Goal: Communication & Community: Connect with others

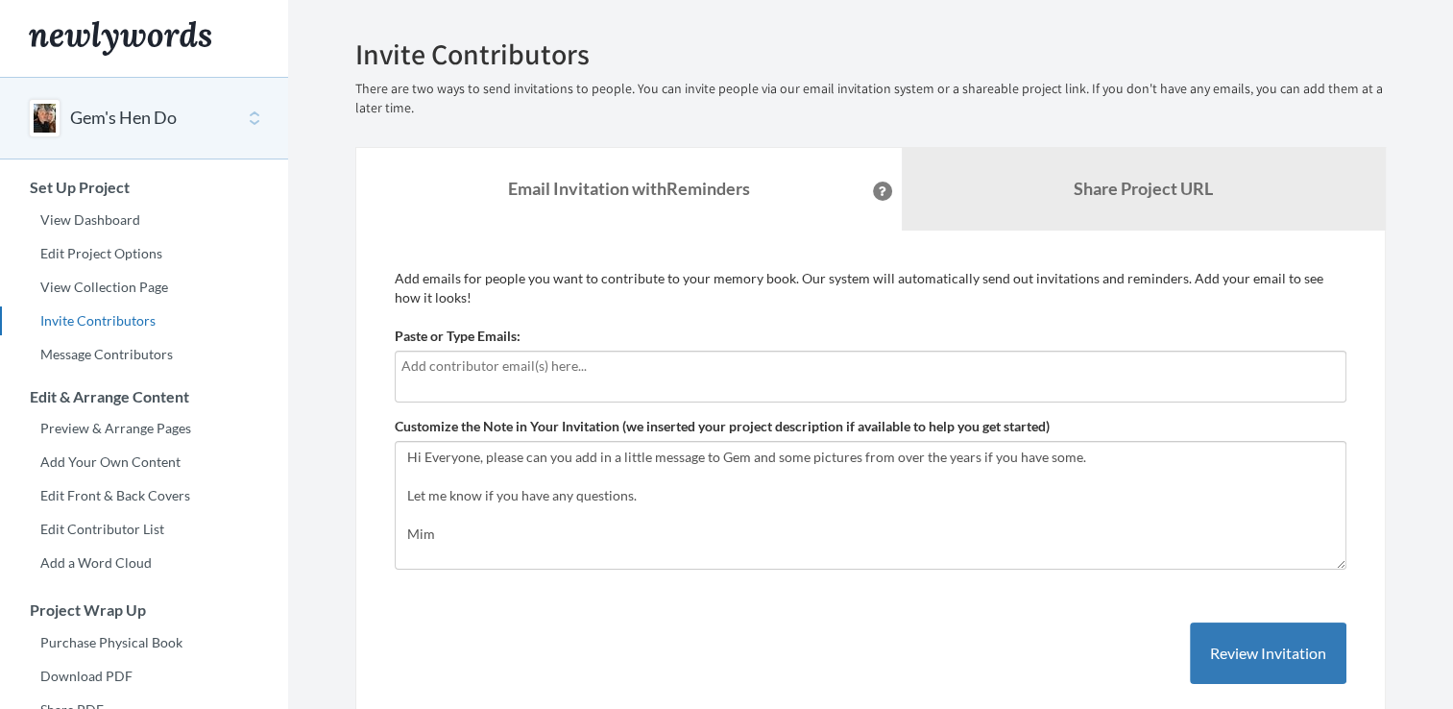
click at [420, 362] on input "text" at bounding box center [870, 365] width 938 height 21
type input "[EMAIL_ADDRESS][DOMAIN_NAME]"
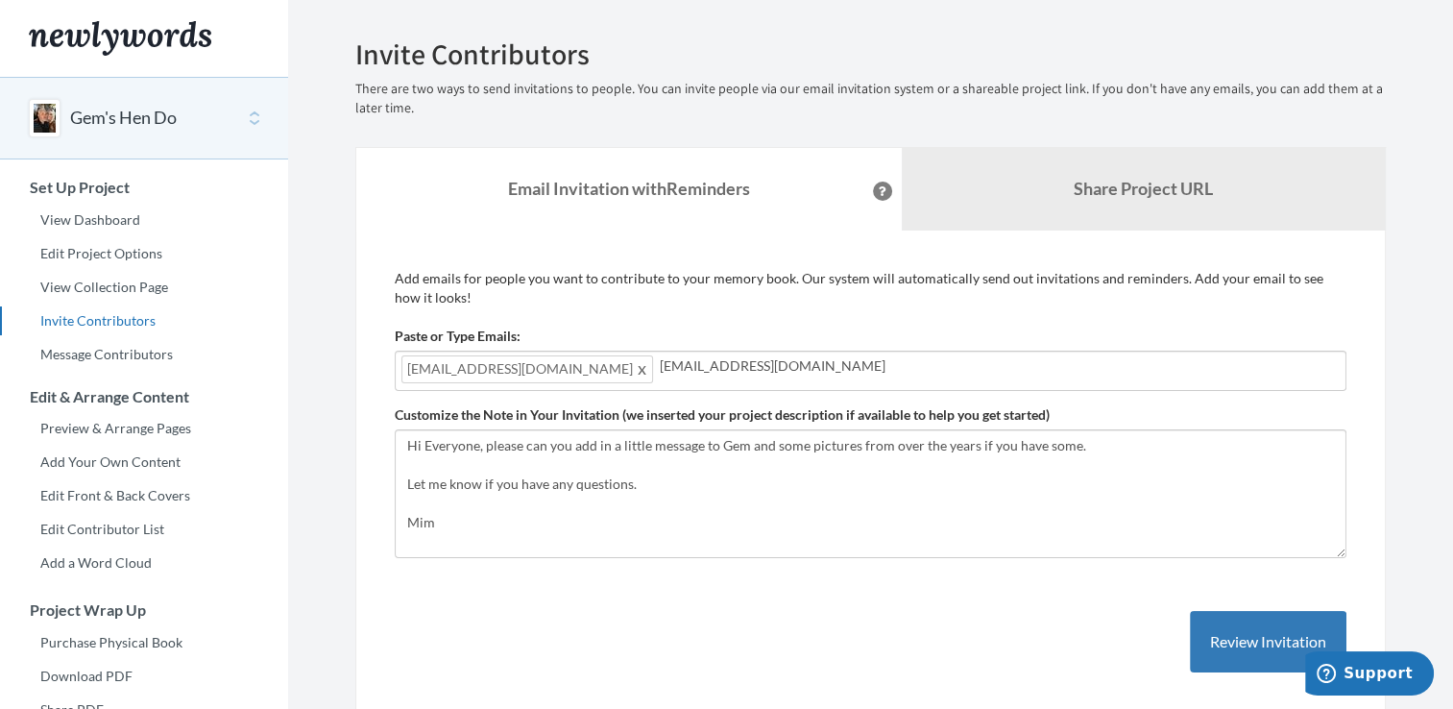
type input "[EMAIL_ADDRESS][DOMAIN_NAME]"
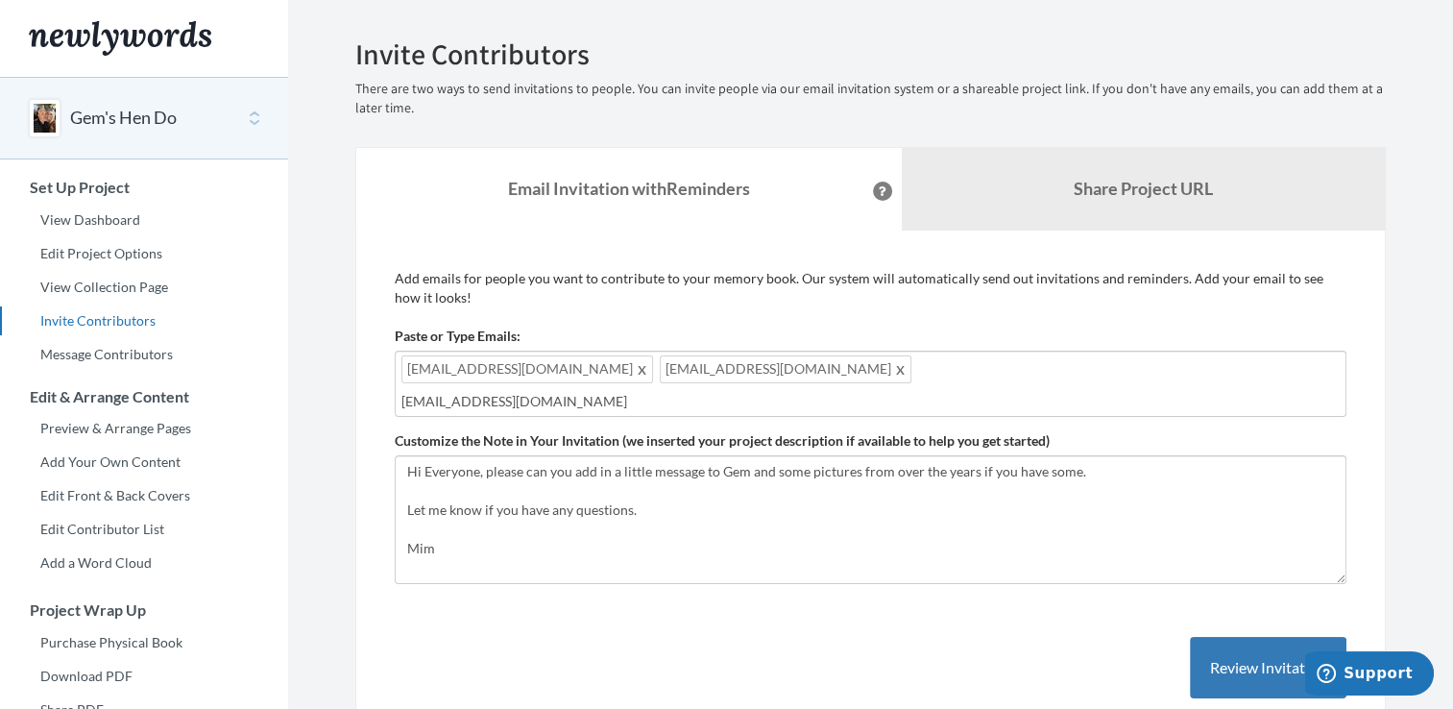
type input "[EMAIL_ADDRESS][DOMAIN_NAME]"
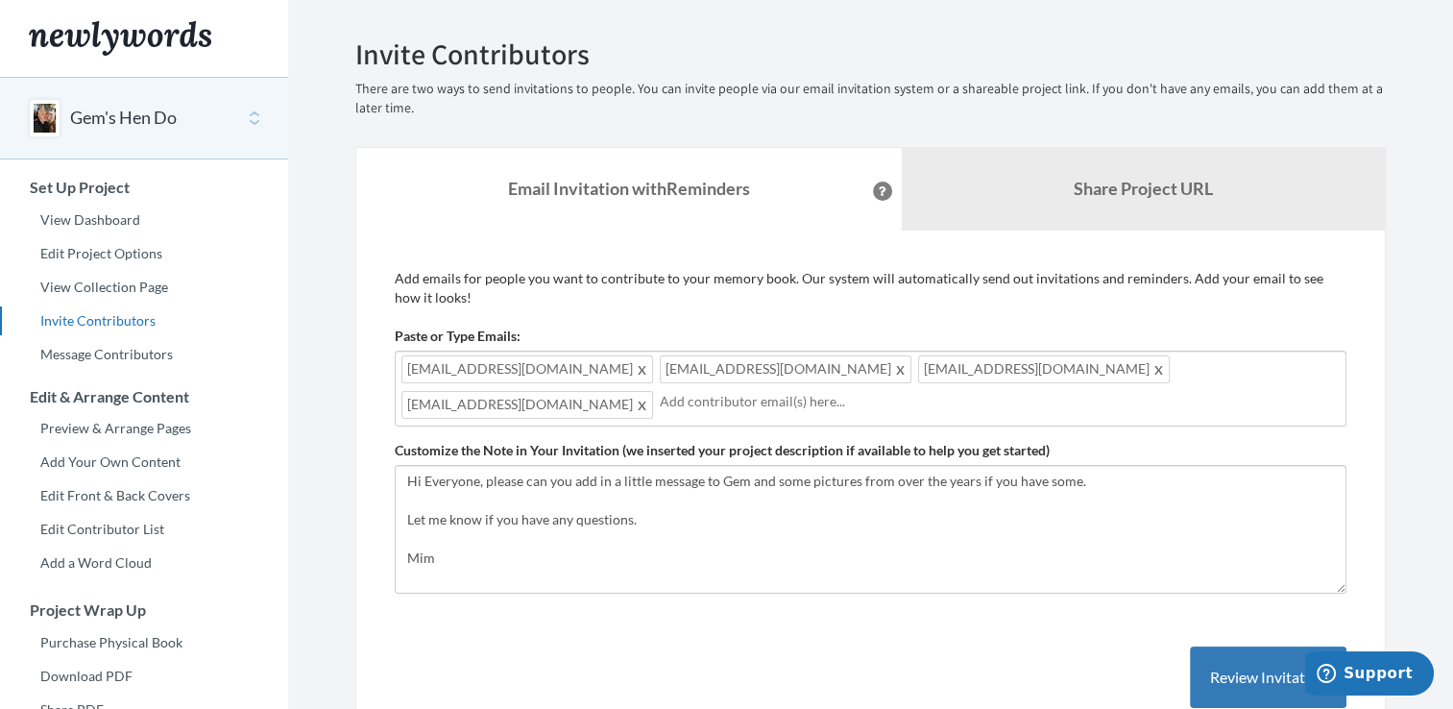
type input "m"
type input "[EMAIL_ADDRESS][DOMAIN_NAME]"
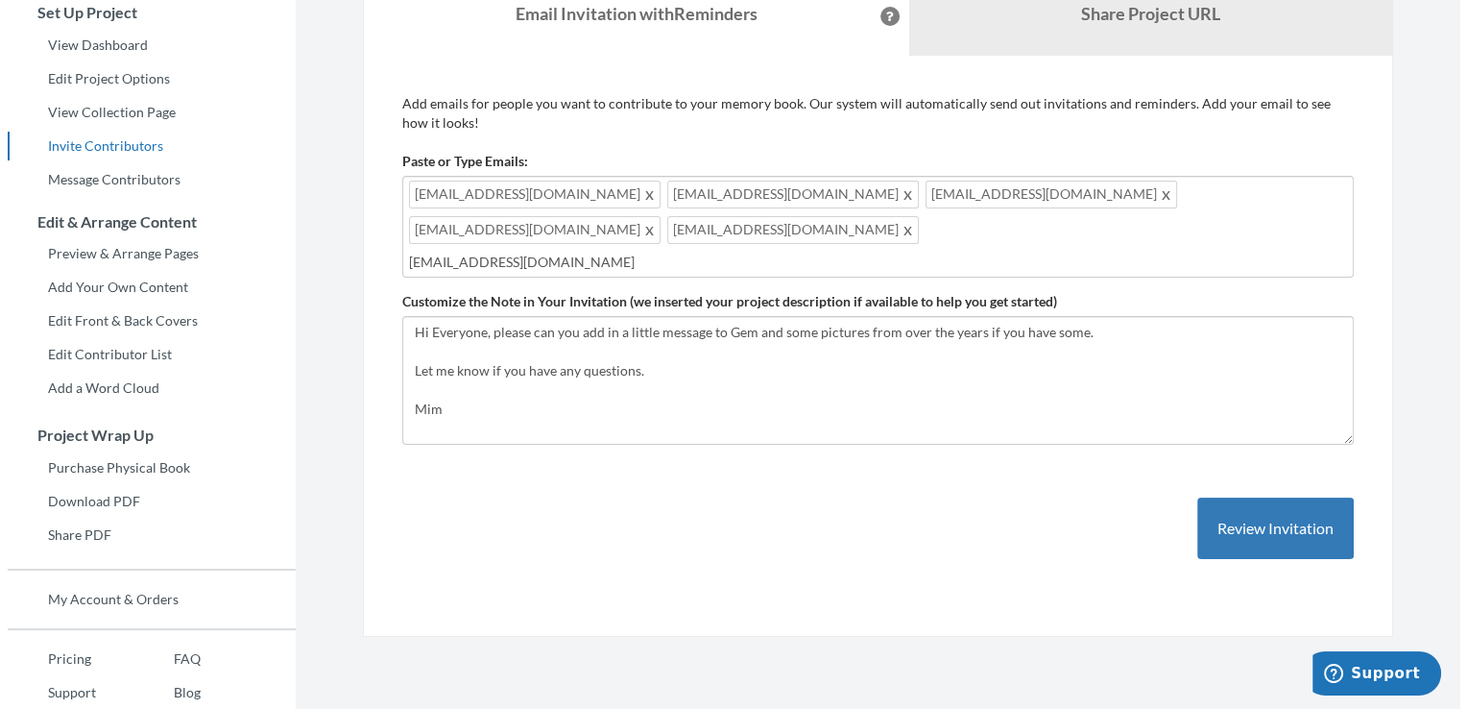
scroll to position [177, 0]
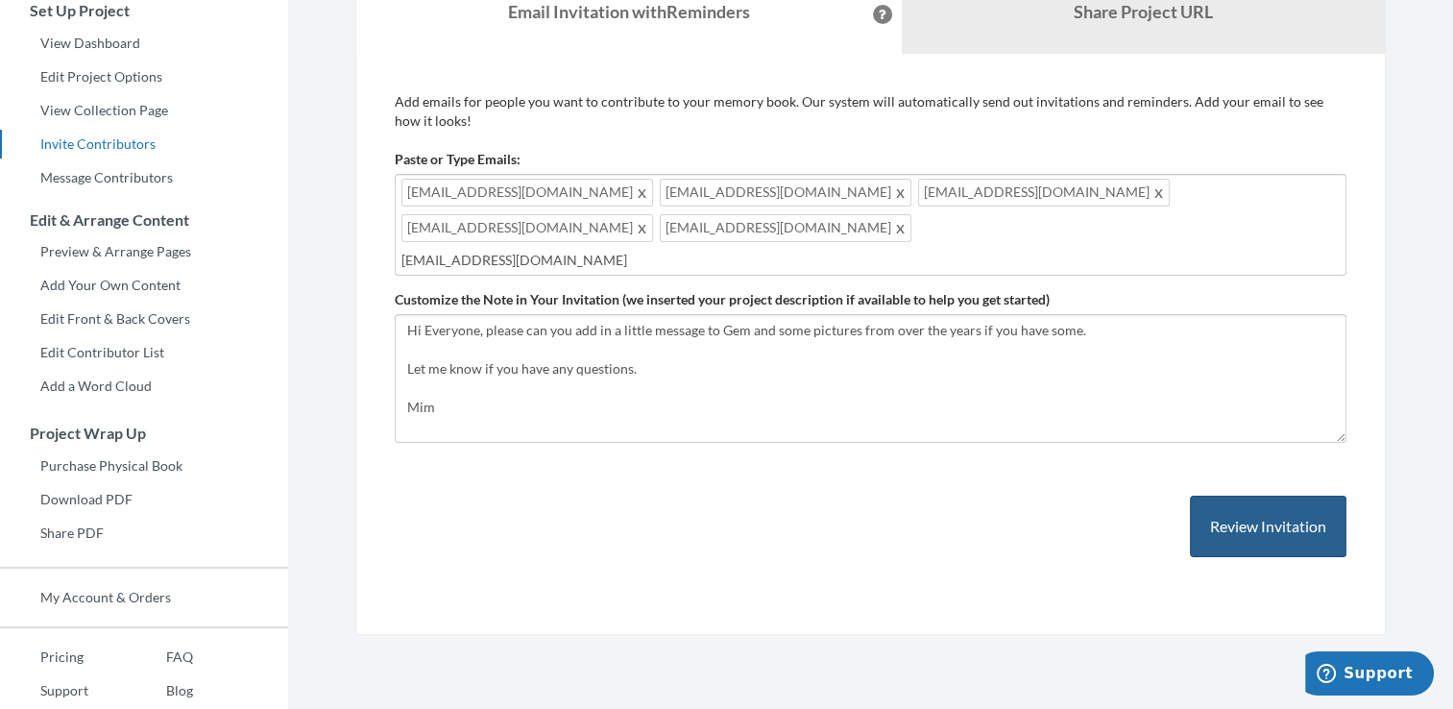
type input "[EMAIL_ADDRESS][DOMAIN_NAME]"
click at [1240, 496] on button "Review Invitation" at bounding box center [1268, 527] width 157 height 62
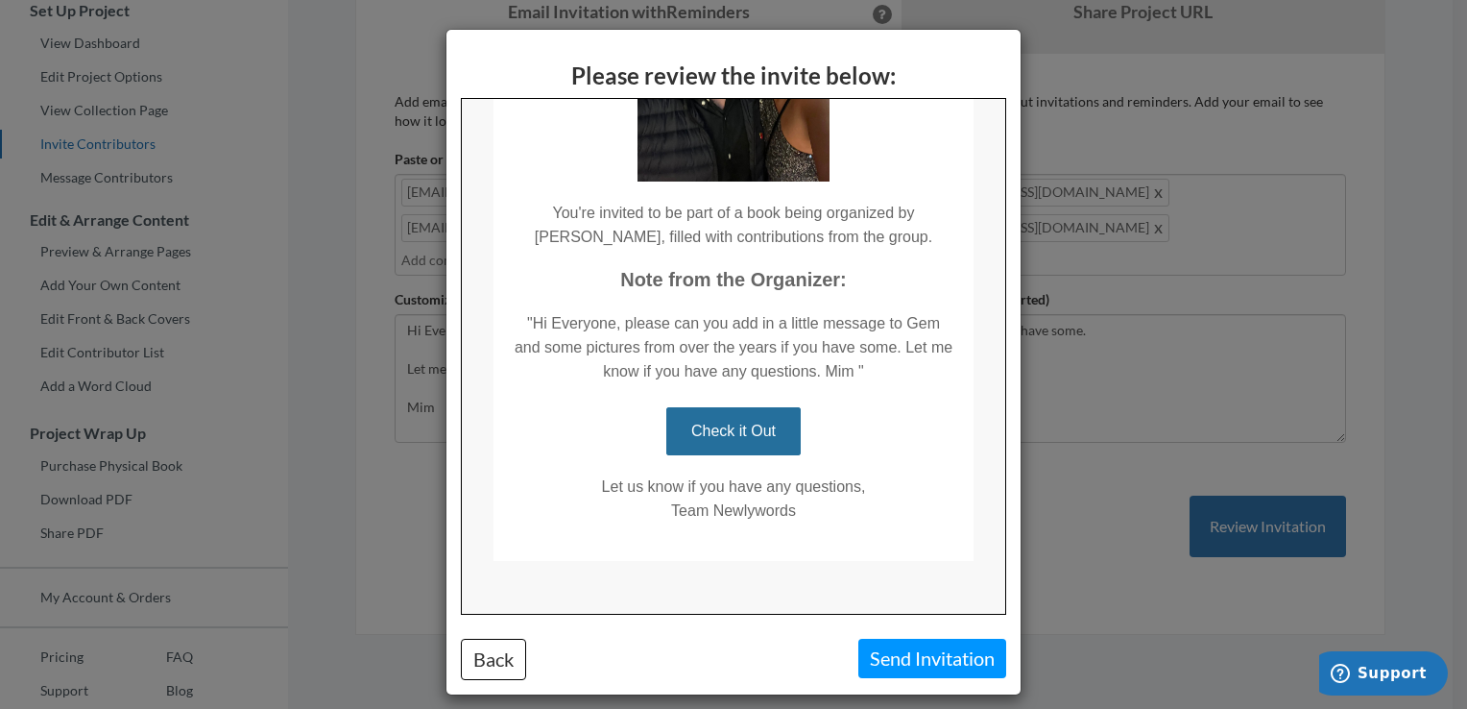
scroll to position [293, 0]
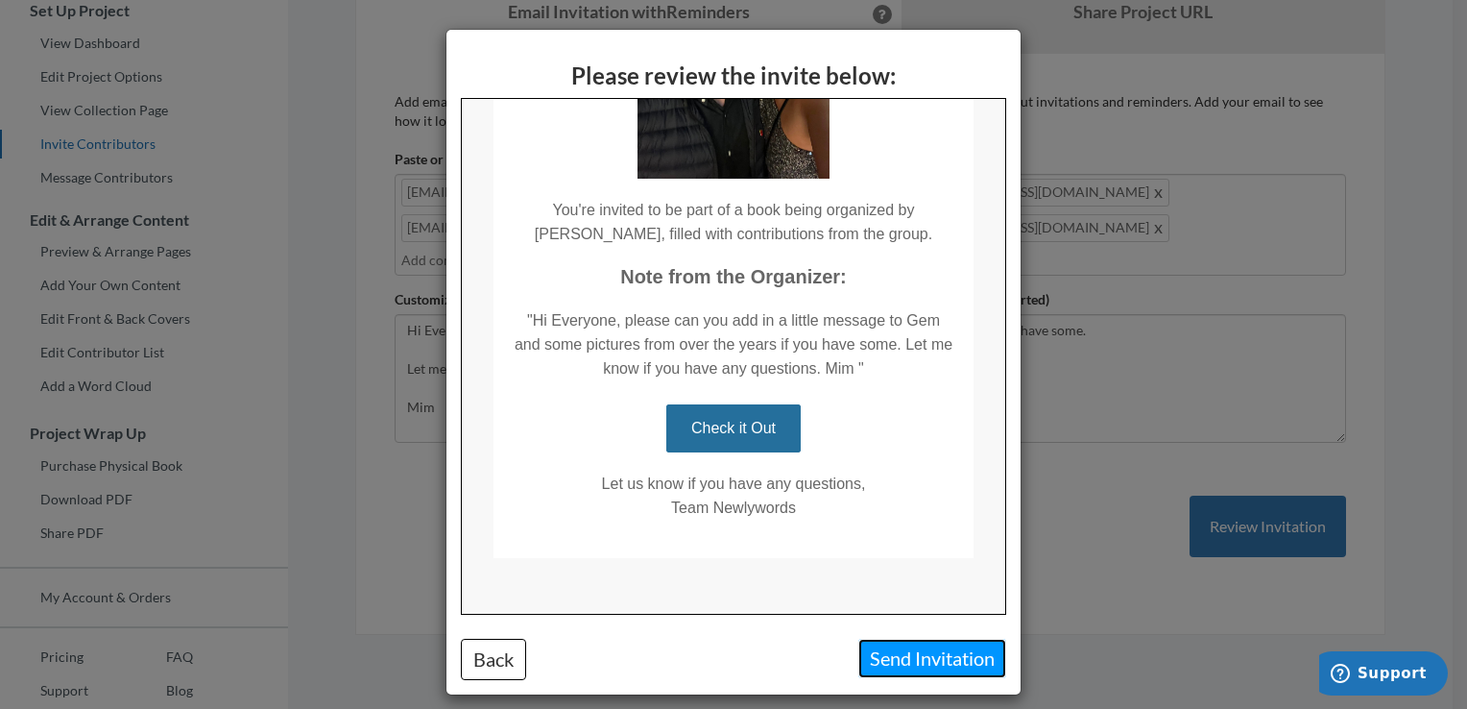
click at [938, 658] on button "Send Invitation" at bounding box center [933, 658] width 148 height 39
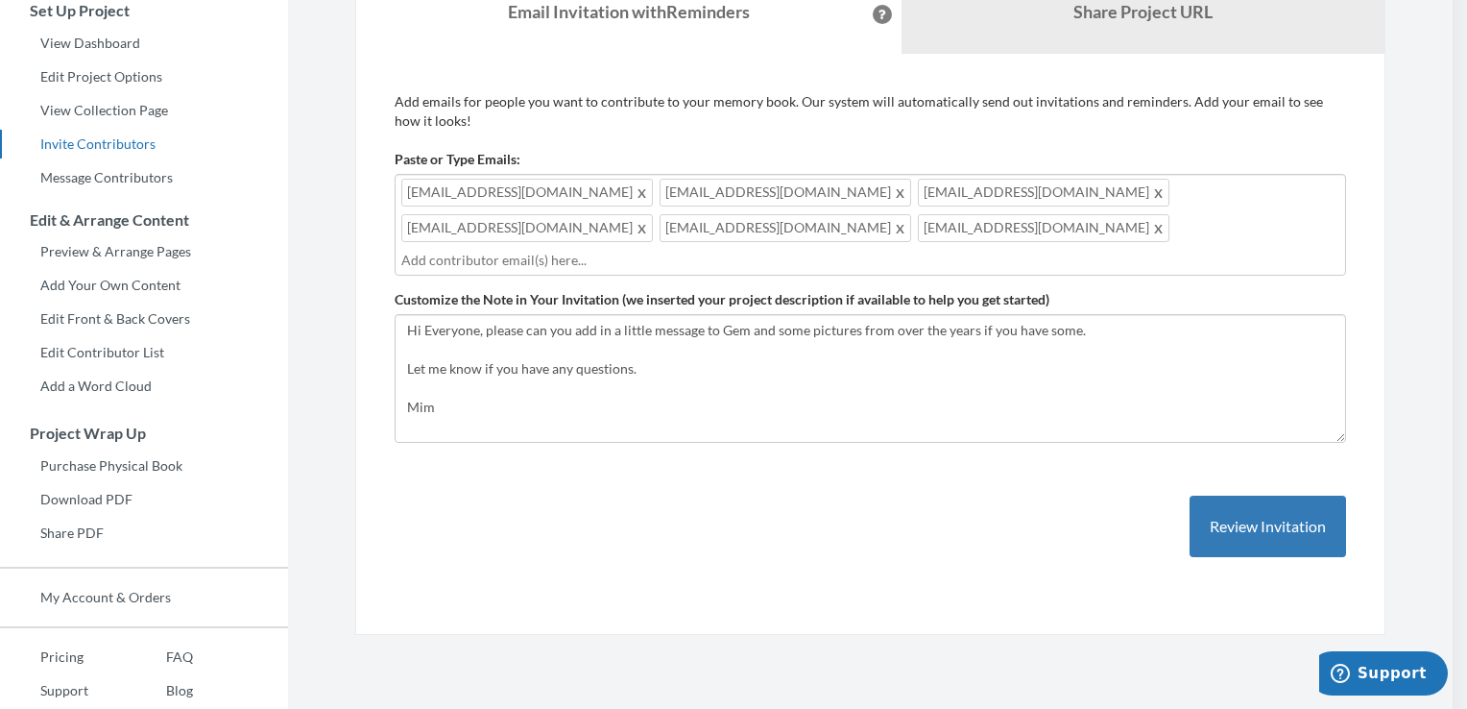
scroll to position [0, 0]
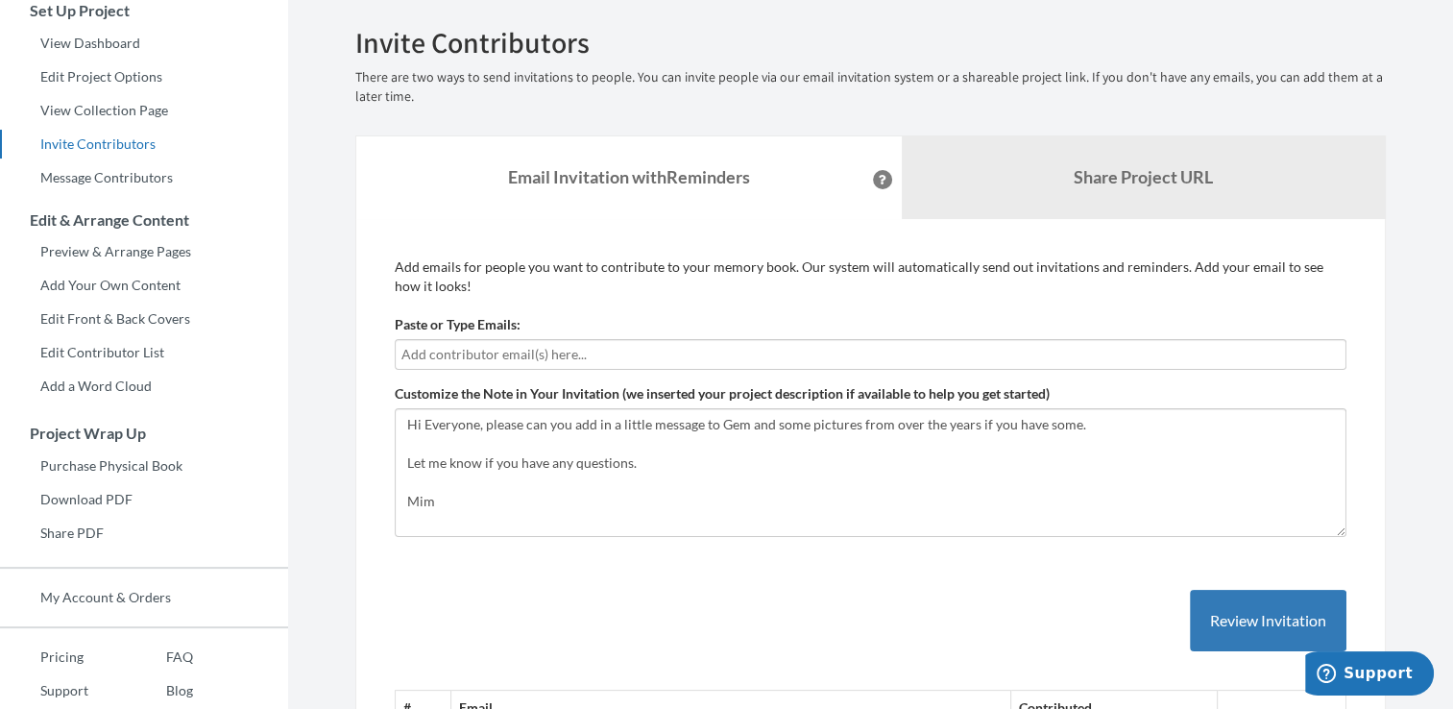
click at [441, 351] on input "text" at bounding box center [870, 354] width 938 height 21
type input "[EMAIL_ADDRESS][DOMAIN_NAME]"
click at [1253, 619] on button "Review Invitation" at bounding box center [1268, 621] width 157 height 62
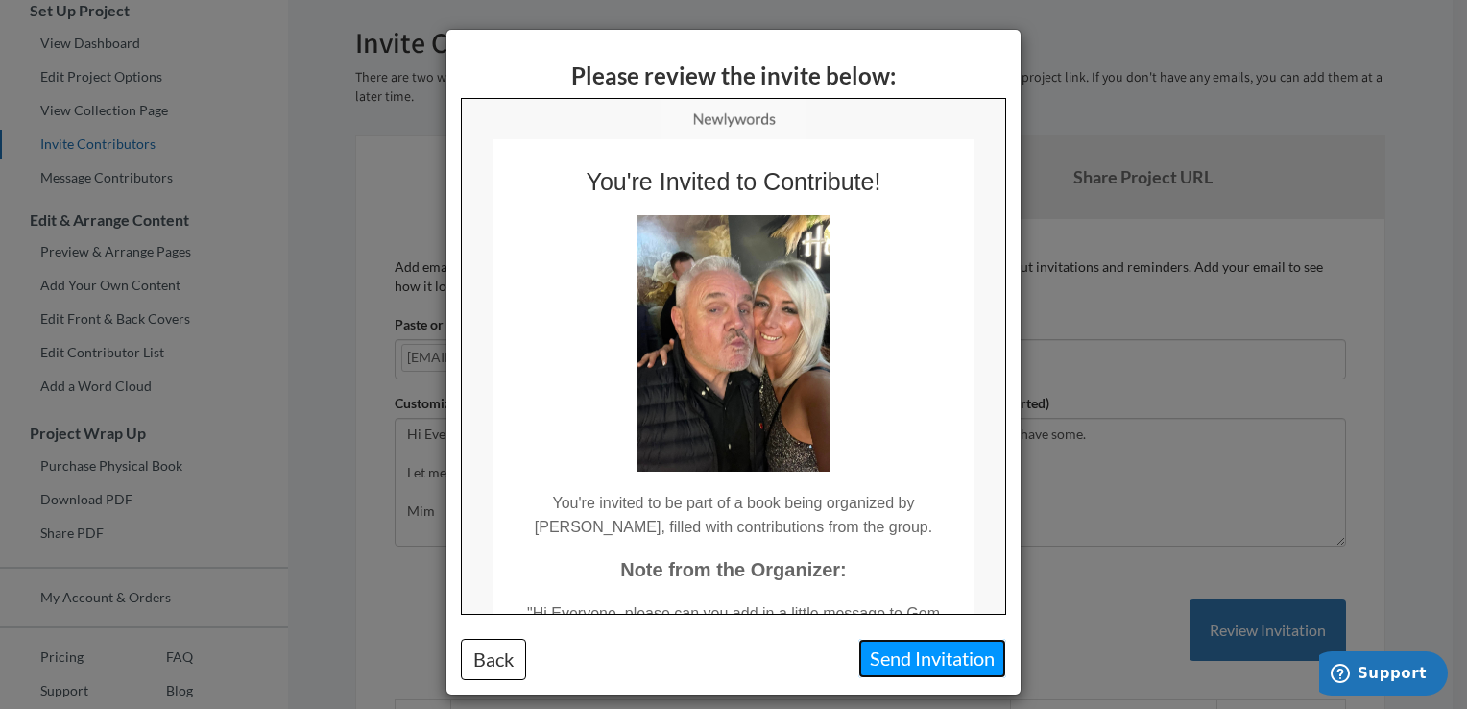
click at [917, 667] on button "Send Invitation" at bounding box center [933, 658] width 148 height 39
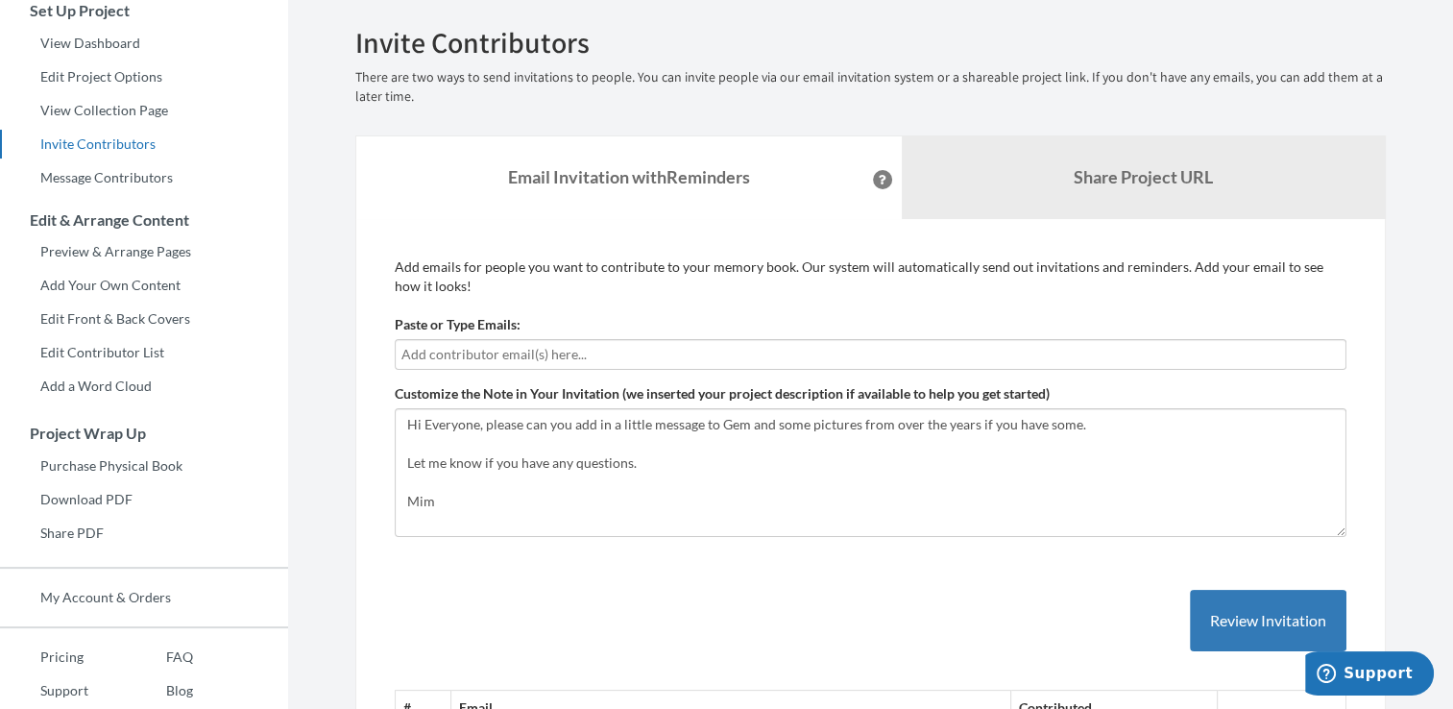
click at [434, 364] on div at bounding box center [871, 354] width 952 height 31
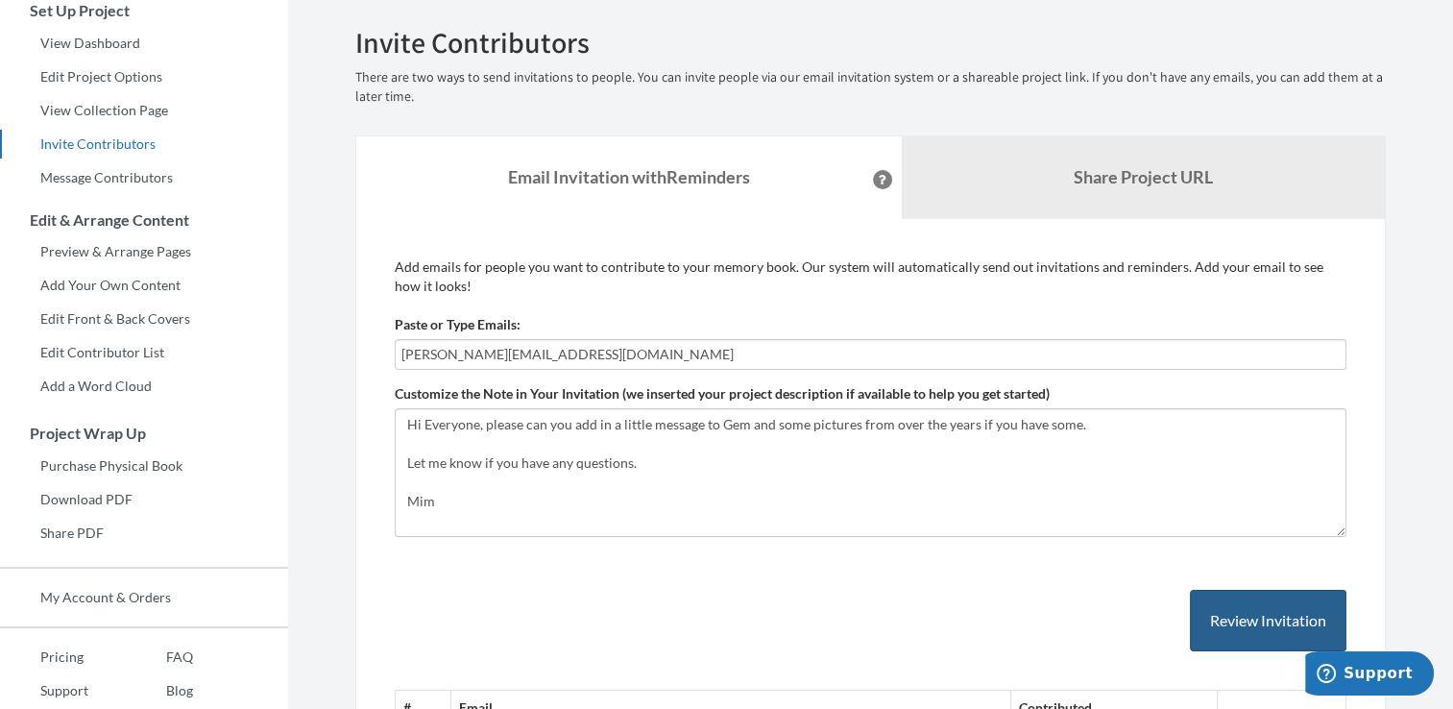
type input "[PERSON_NAME][EMAIL_ADDRESS][DOMAIN_NAME]"
click at [1252, 619] on button "Review Invitation" at bounding box center [1268, 621] width 157 height 62
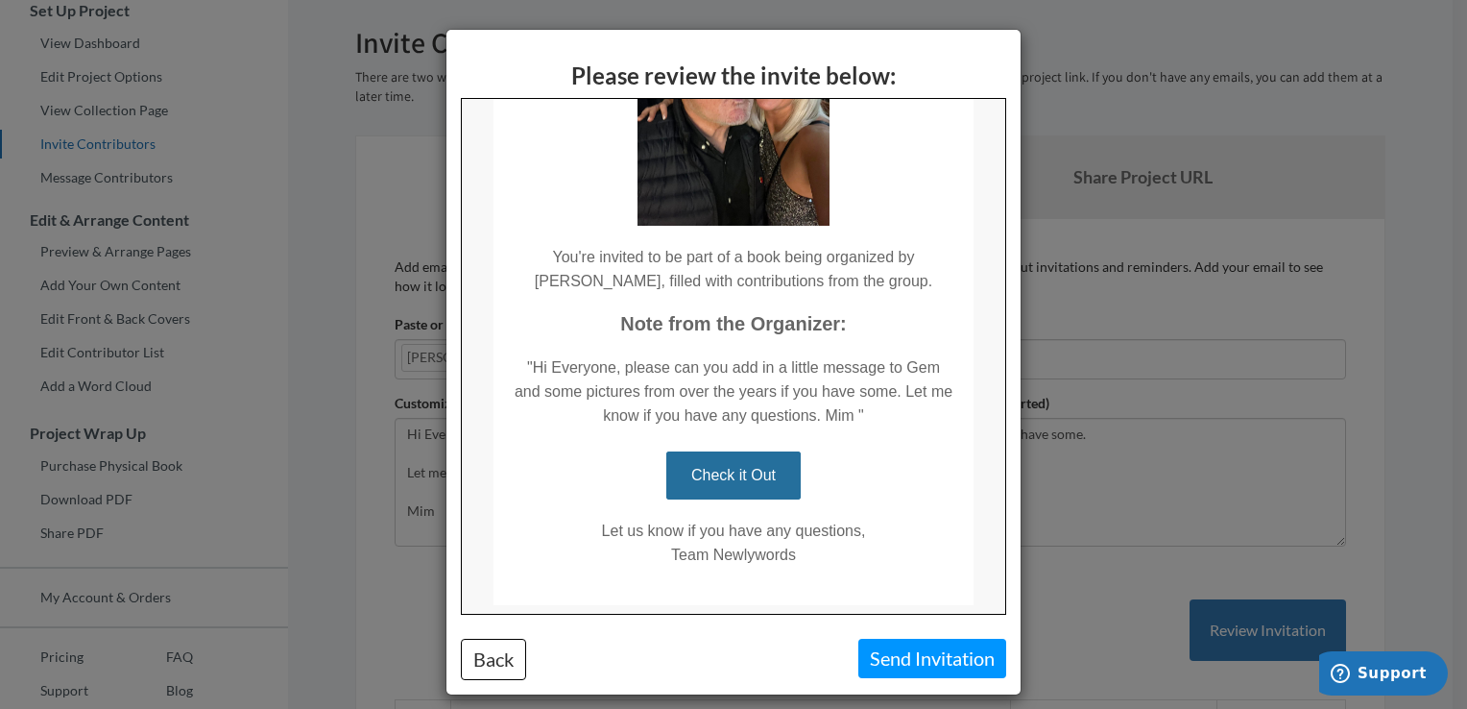
scroll to position [303, 0]
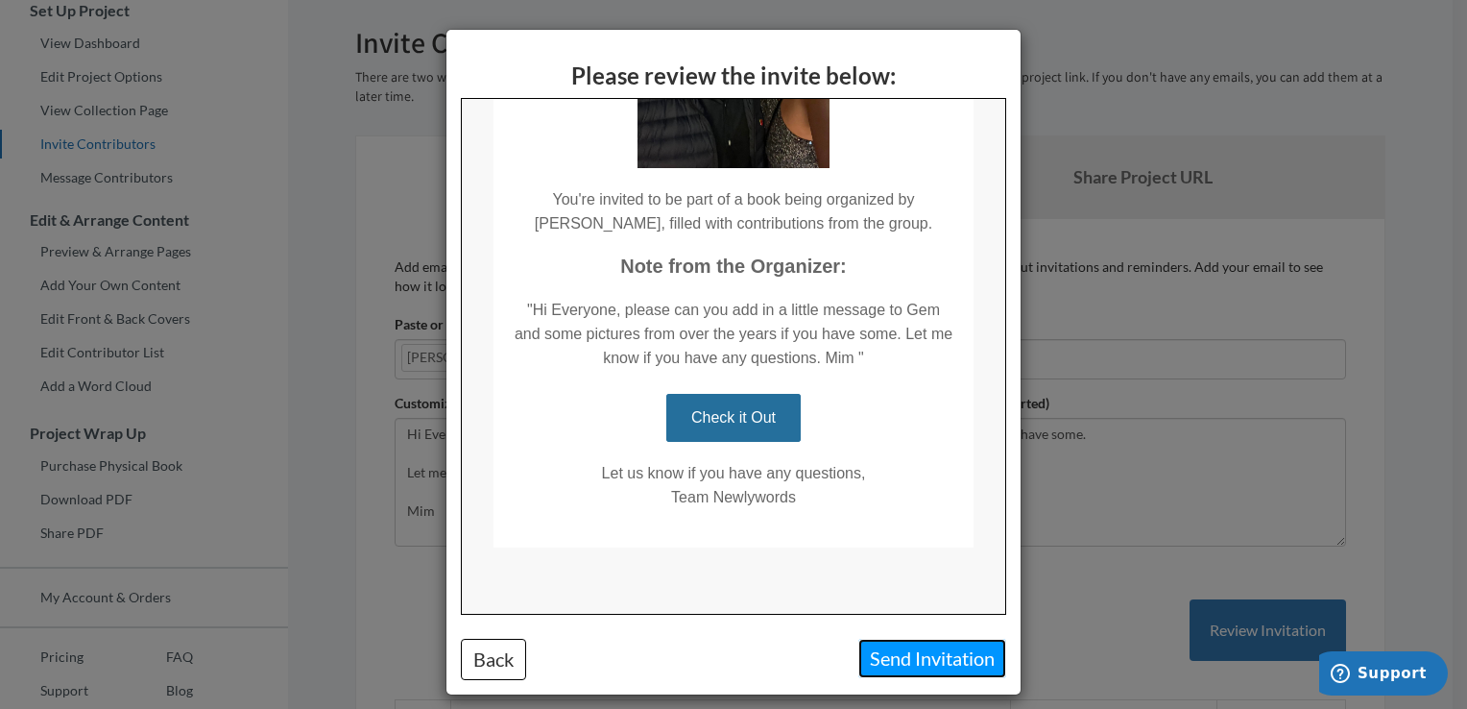
click at [934, 650] on button "Send Invitation" at bounding box center [933, 658] width 148 height 39
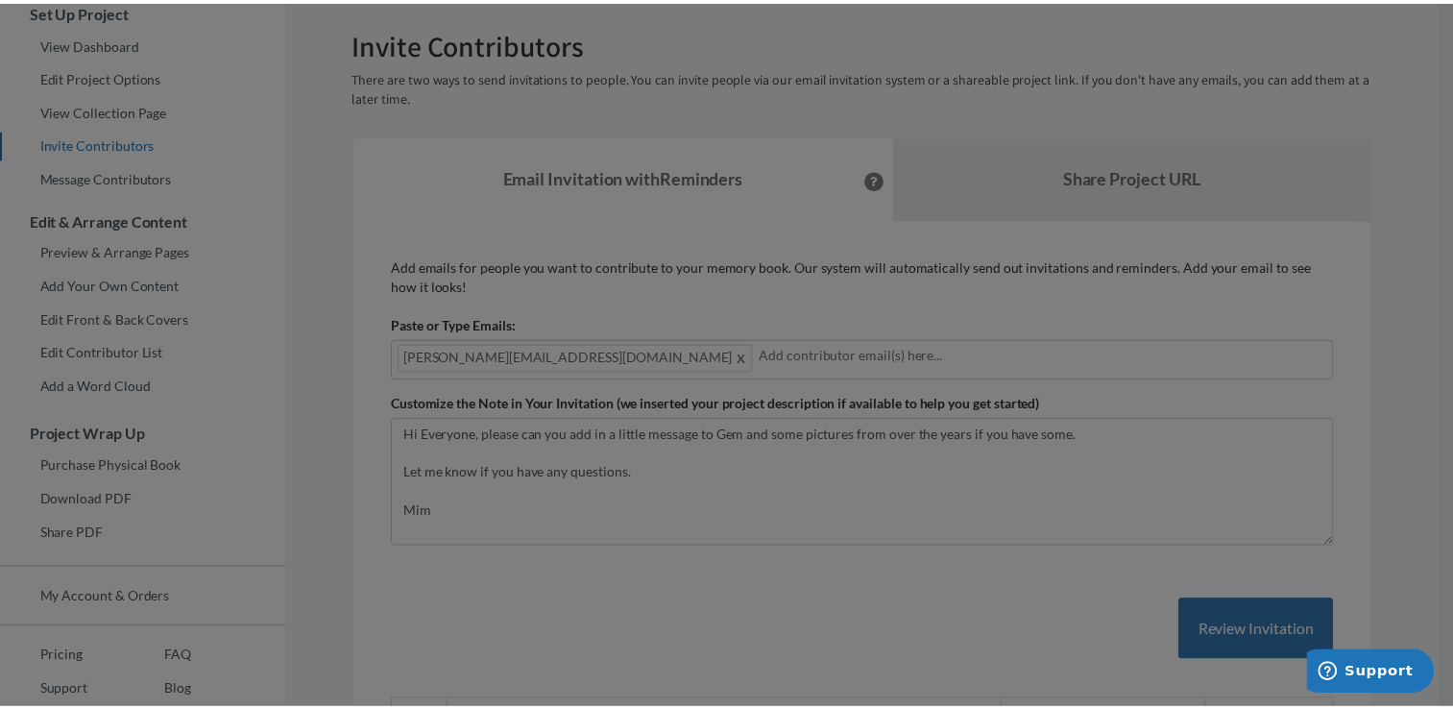
scroll to position [0, 0]
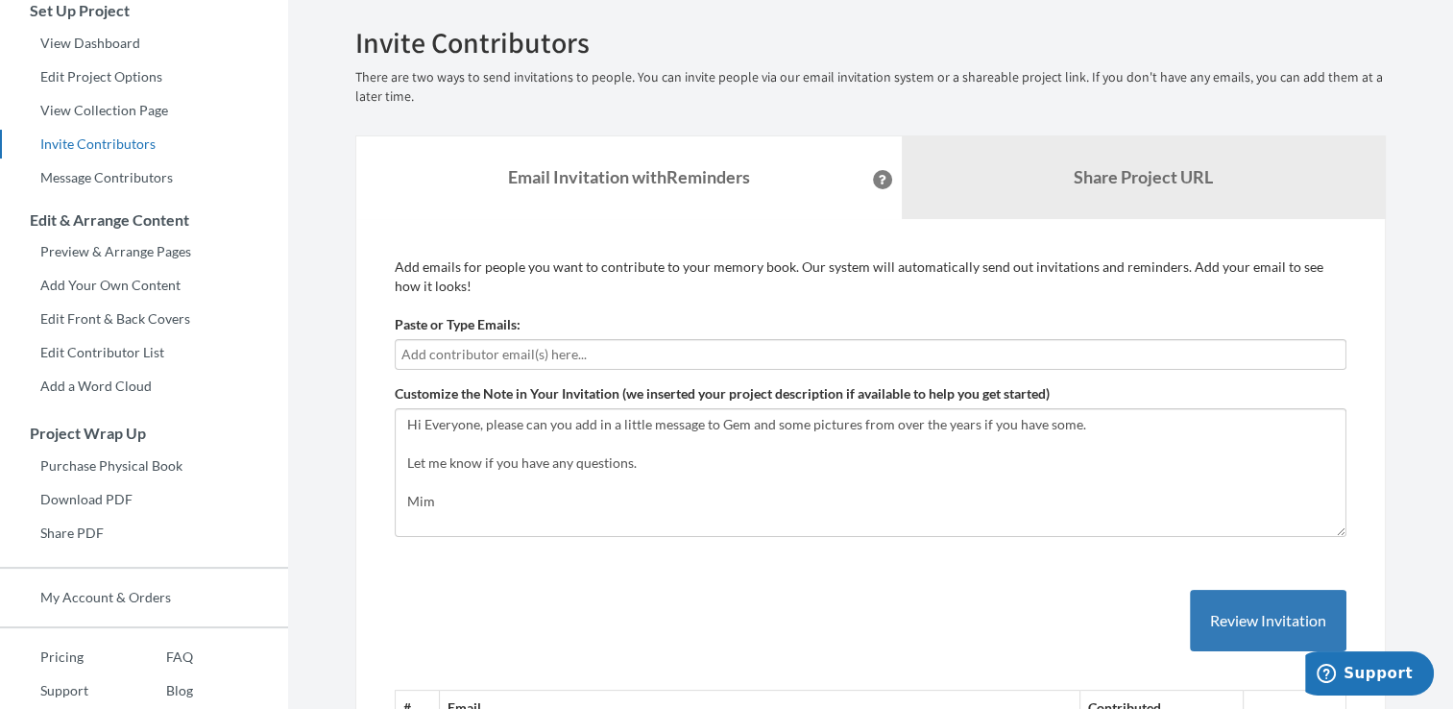
click at [472, 358] on input "text" at bounding box center [870, 354] width 938 height 21
type input "k"
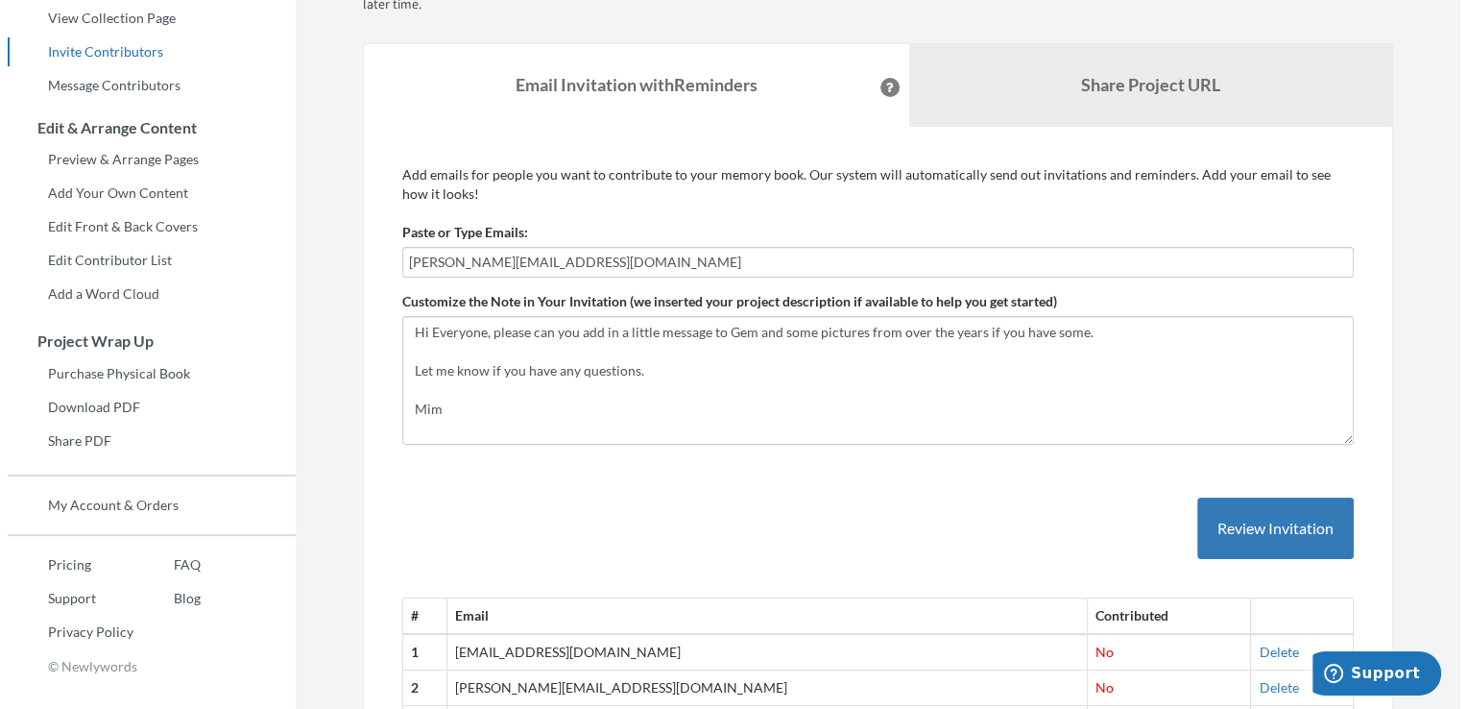
scroll to position [277, 0]
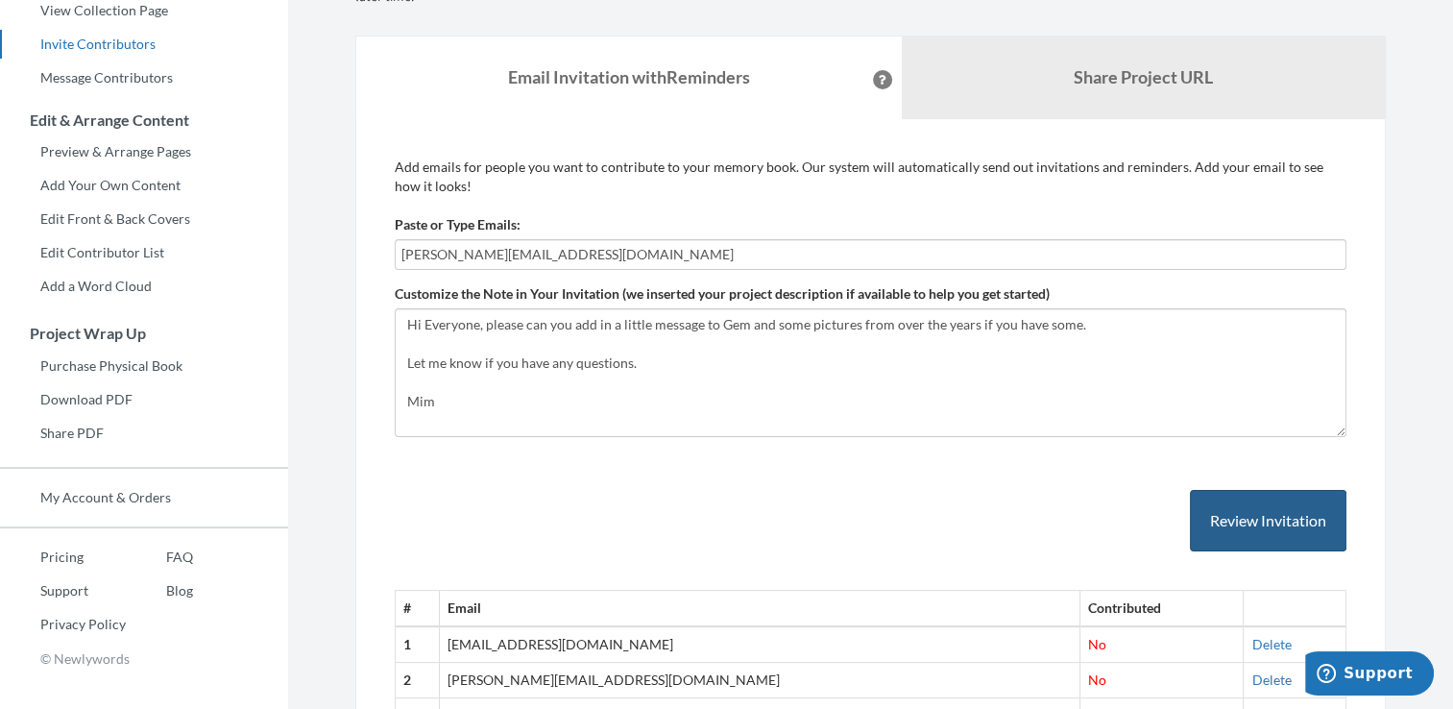
type input "[PERSON_NAME][EMAIL_ADDRESS][DOMAIN_NAME]"
click at [1262, 517] on button "Review Invitation" at bounding box center [1268, 521] width 157 height 62
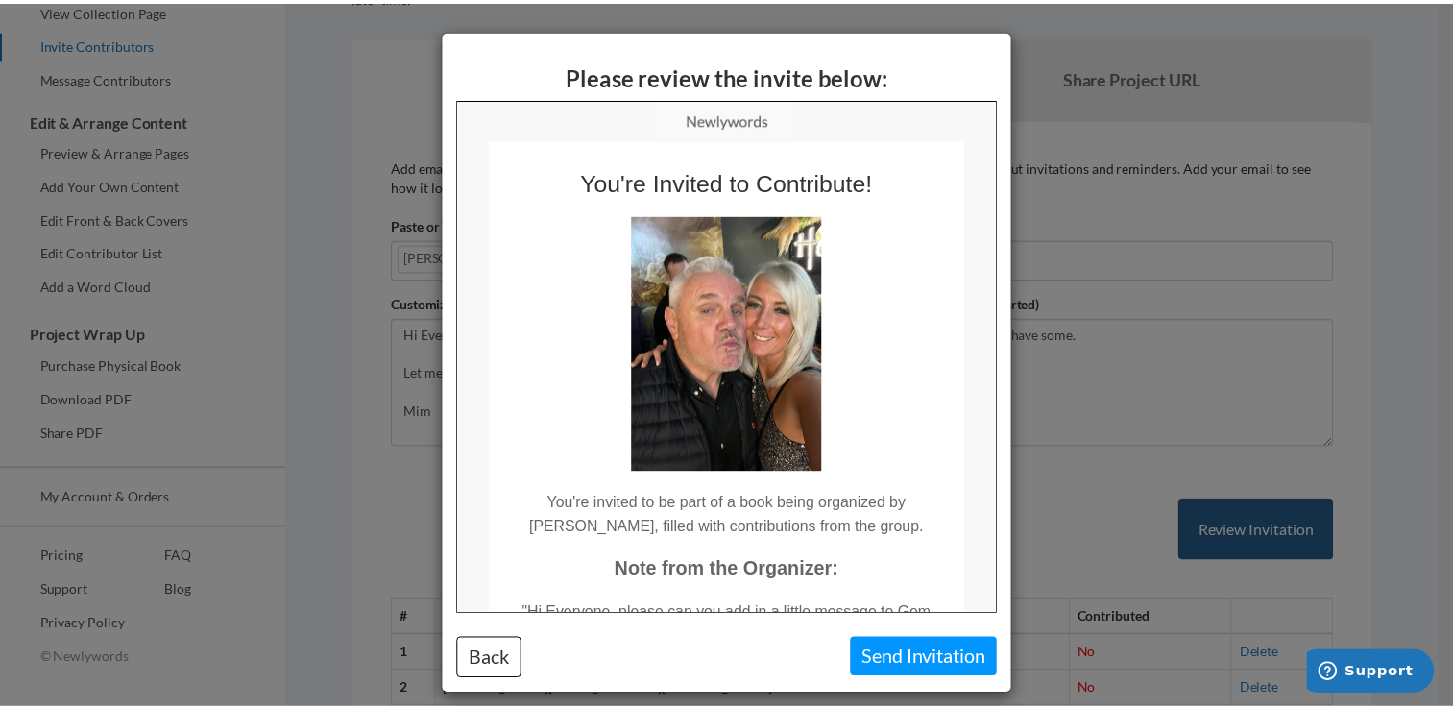
scroll to position [0, 0]
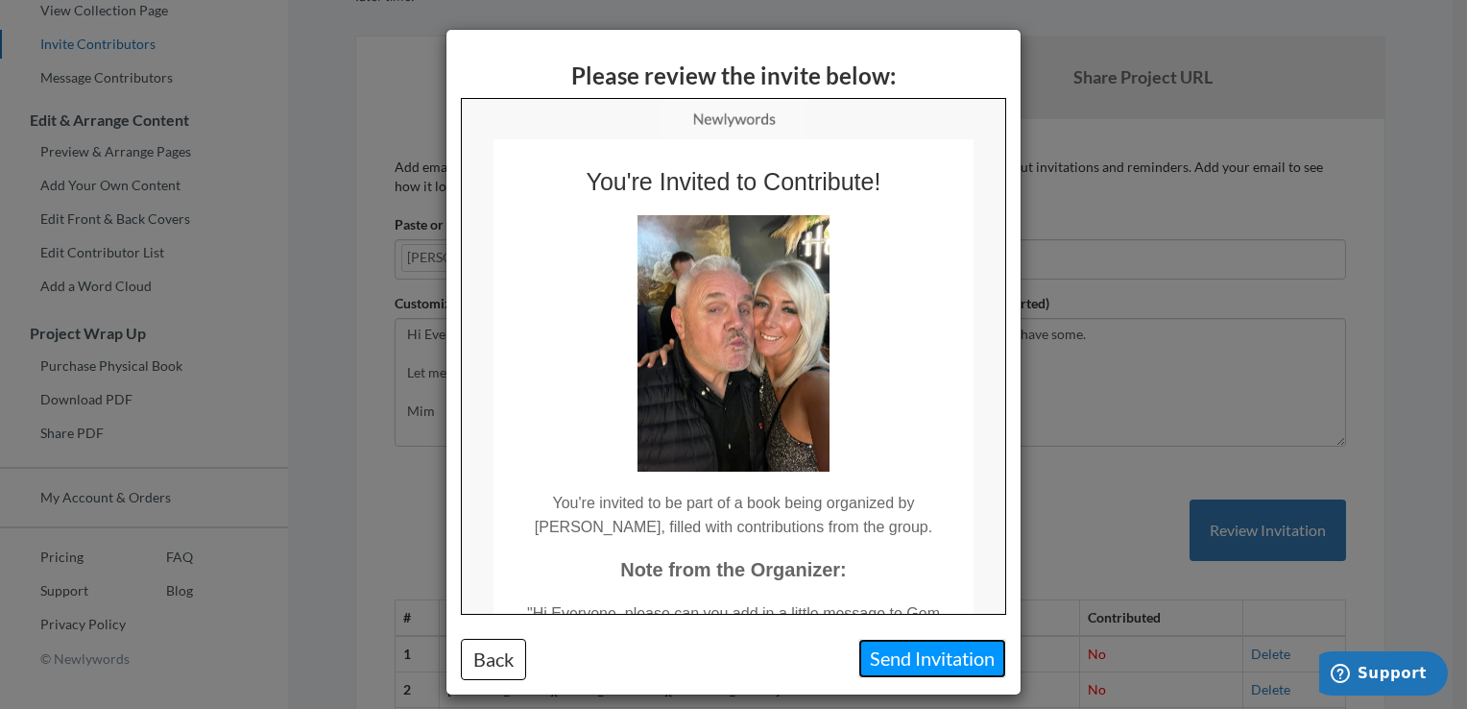
click at [953, 669] on button "Send Invitation" at bounding box center [933, 658] width 148 height 39
